Goal: Information Seeking & Learning: Find specific page/section

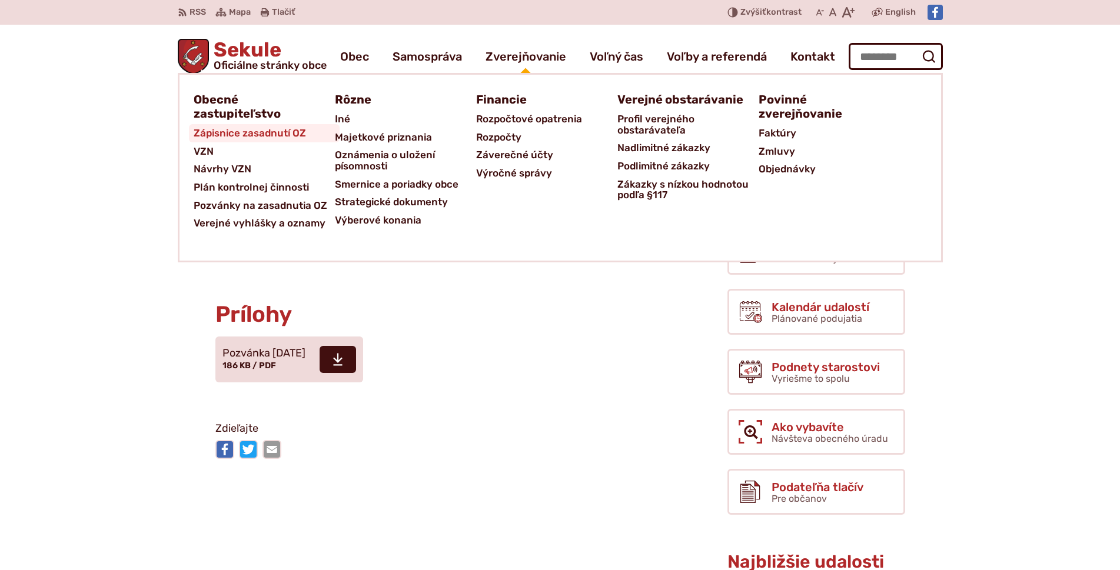
click at [278, 139] on span "Zápisnice zasadnutí OZ" at bounding box center [250, 133] width 112 height 18
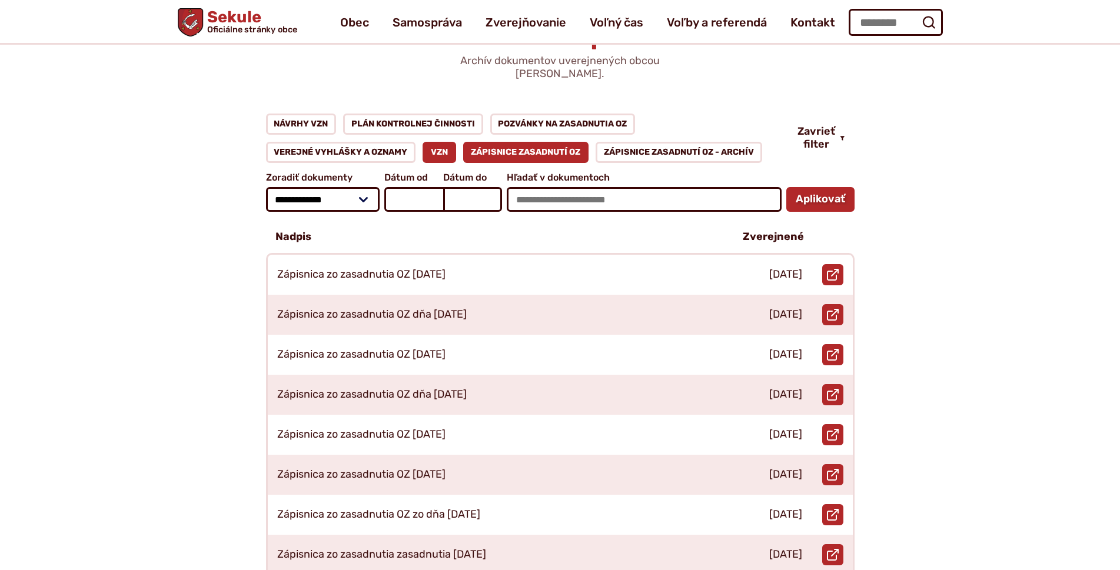
scroll to position [59, 0]
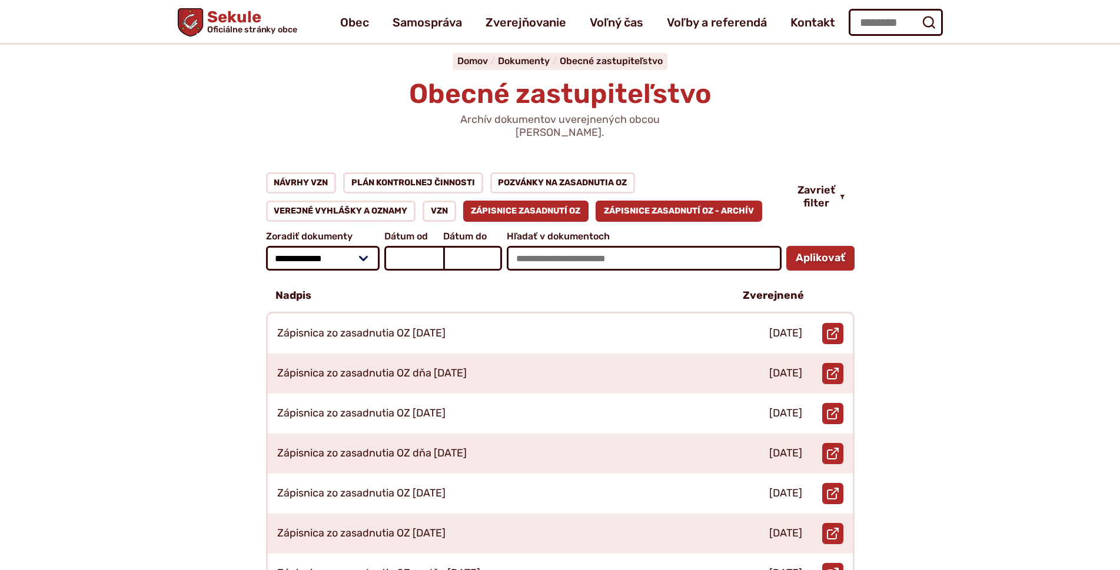
click at [665, 201] on link "Zápisnice zasadnutí OZ - ARCHÍV" at bounding box center [678, 211] width 166 height 21
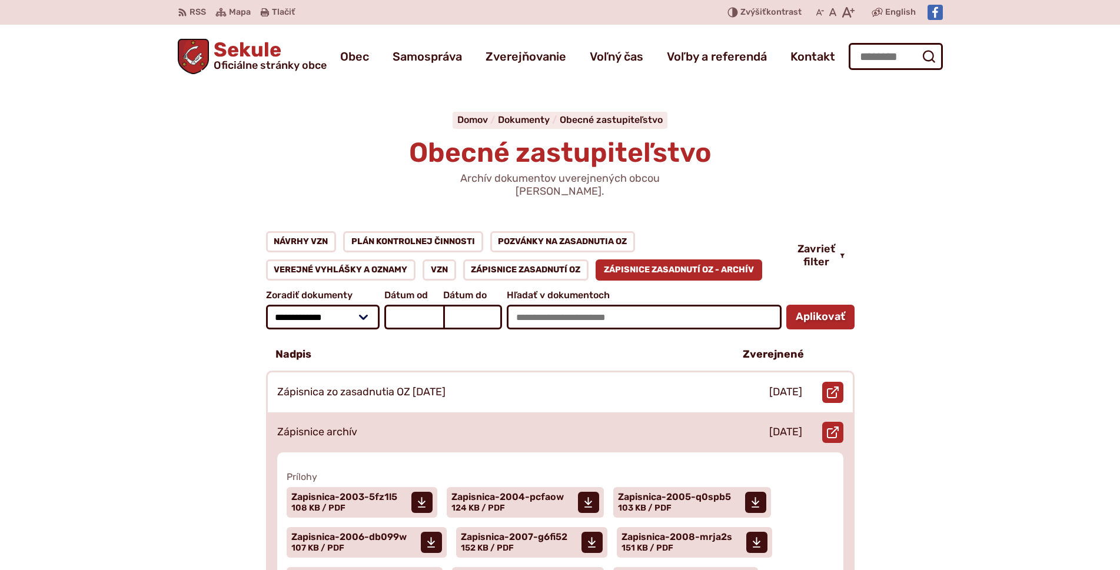
click at [496, 429] on div "Zápisnice archív" at bounding box center [495, 432] width 455 height 40
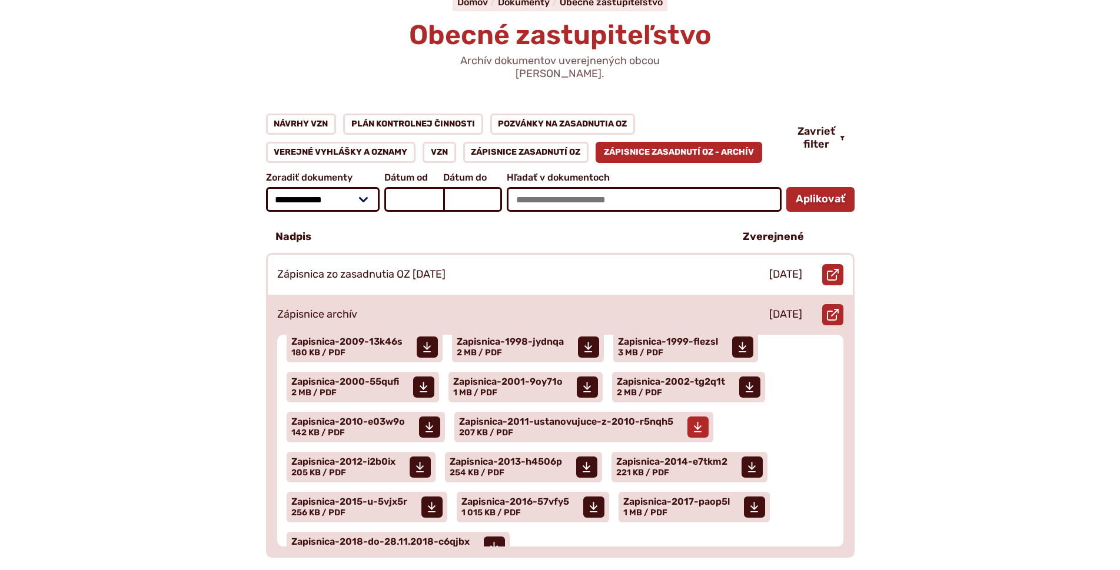
scroll to position [152, 0]
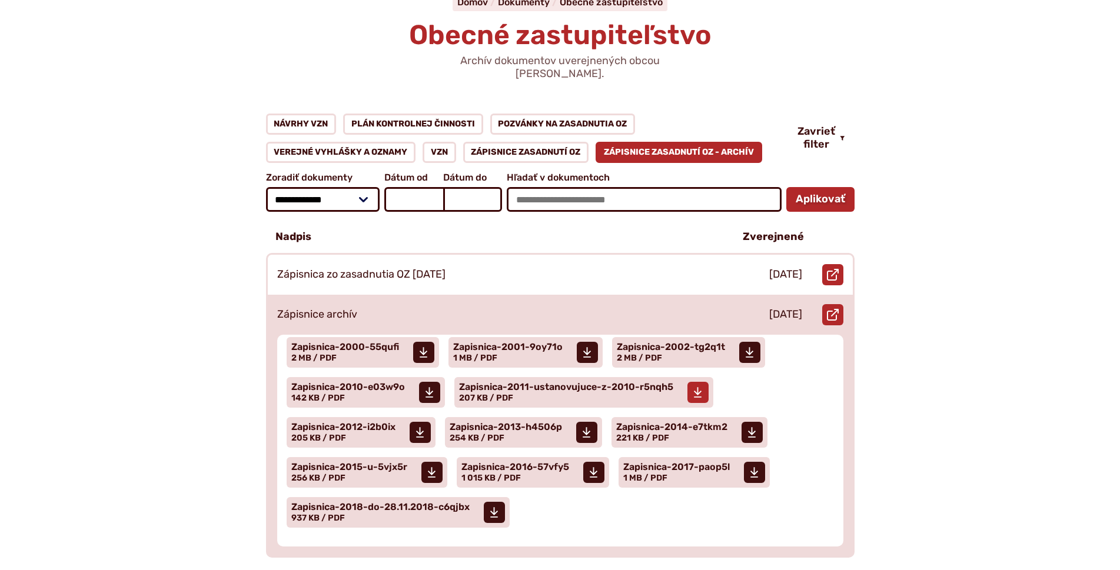
click at [497, 382] on span "Zapisnica-2011-ustanovujuce-z-2010-r5nqh5" at bounding box center [566, 386] width 214 height 9
click at [538, 422] on span "Zapisnica-2013-h4506p" at bounding box center [505, 426] width 112 height 9
